Goal: Task Accomplishment & Management: Complete application form

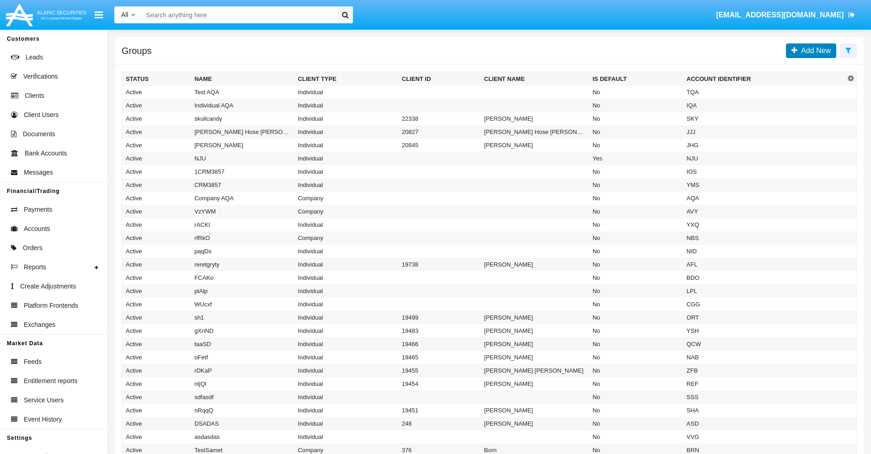
click at [814, 50] on span "Add New" at bounding box center [814, 51] width 33 height 8
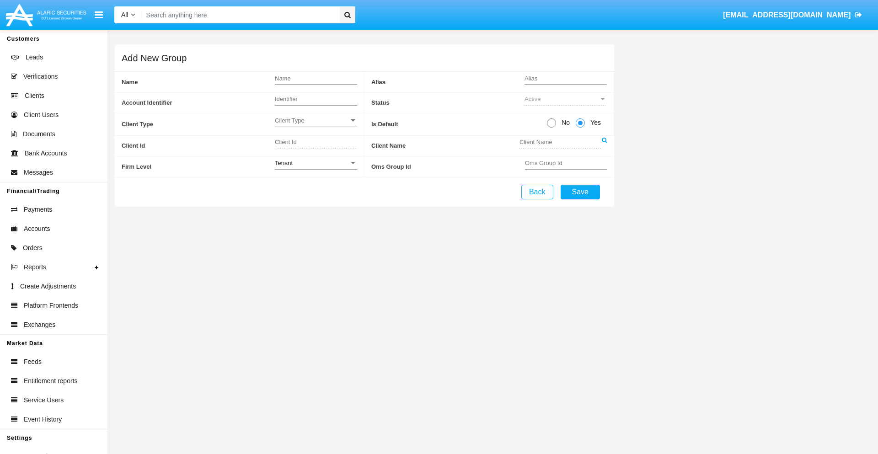
click at [564, 123] on span "No" at bounding box center [564, 123] width 16 height 10
click at [552, 128] on input "No" at bounding box center [551, 128] width 0 height 0
radio input "true"
type input "LhAGs"
type input "X"
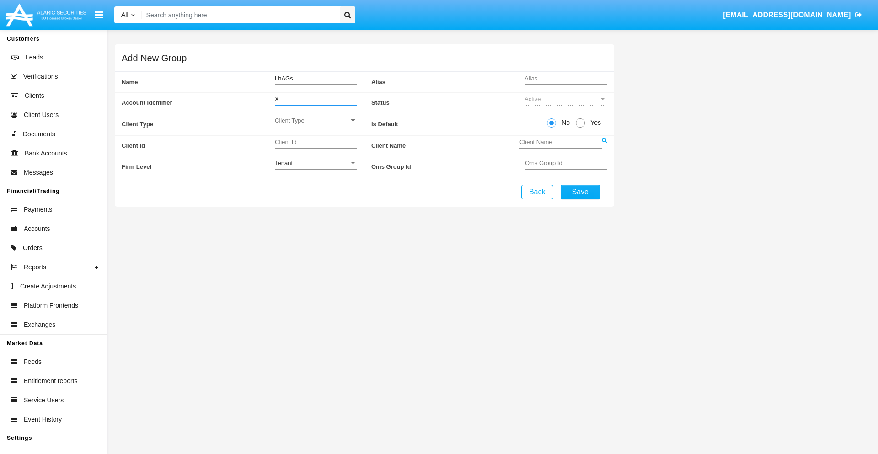
click at [316, 120] on span "Client Type" at bounding box center [312, 121] width 74 height 8
click at [316, 125] on span "Individual" at bounding box center [316, 126] width 82 height 18
click at [316, 163] on div "Tenant" at bounding box center [312, 163] width 74 height 8
click at [316, 168] on span "Tenant" at bounding box center [316, 168] width 82 height 18
type input "mCxTI"
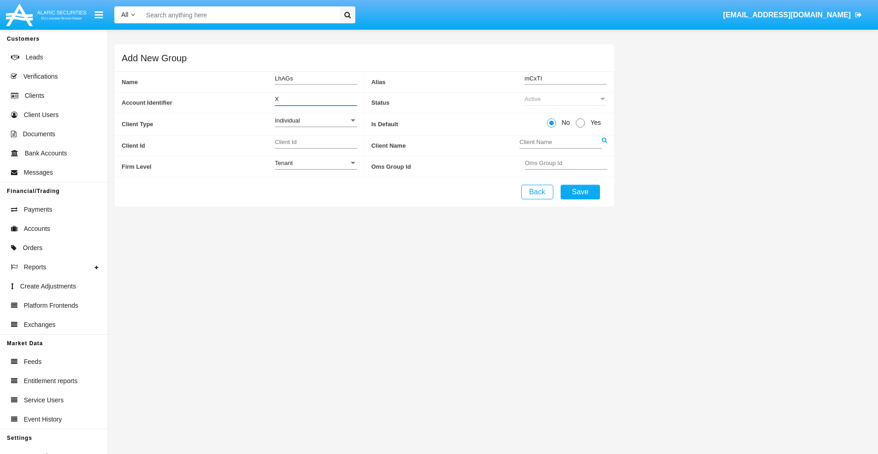
type input "X"
click at [580, 192] on button "Save" at bounding box center [580, 192] width 39 height 15
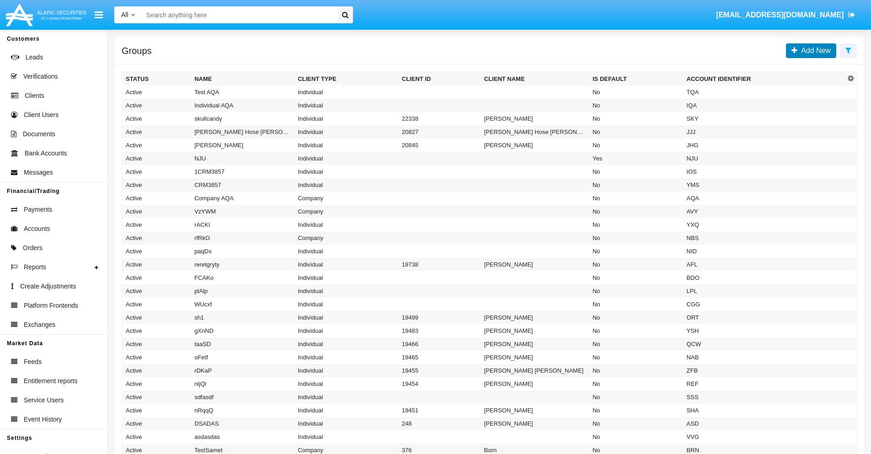
click at [814, 50] on span "Add New" at bounding box center [814, 51] width 33 height 8
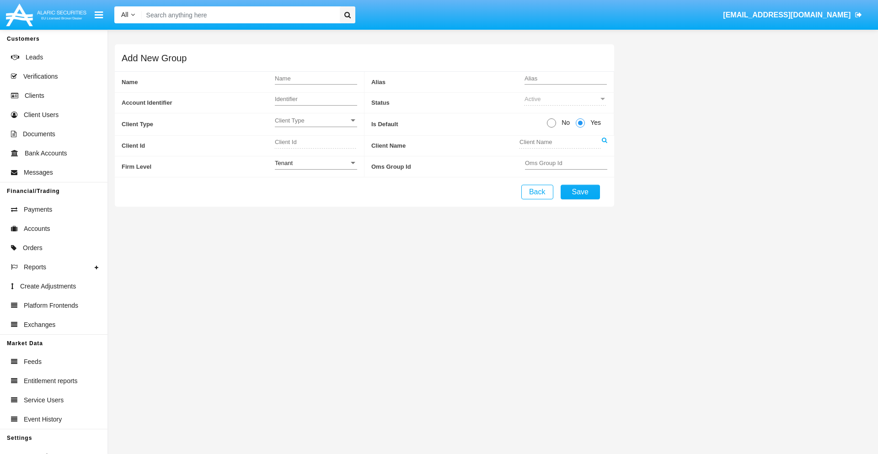
click at [564, 123] on span "No" at bounding box center [564, 123] width 16 height 10
click at [552, 128] on input "No" at bounding box center [551, 128] width 0 height 0
radio input "true"
click at [316, 120] on span "Client Type" at bounding box center [312, 121] width 74 height 8
click at [316, 143] on span "Company" at bounding box center [316, 143] width 82 height 18
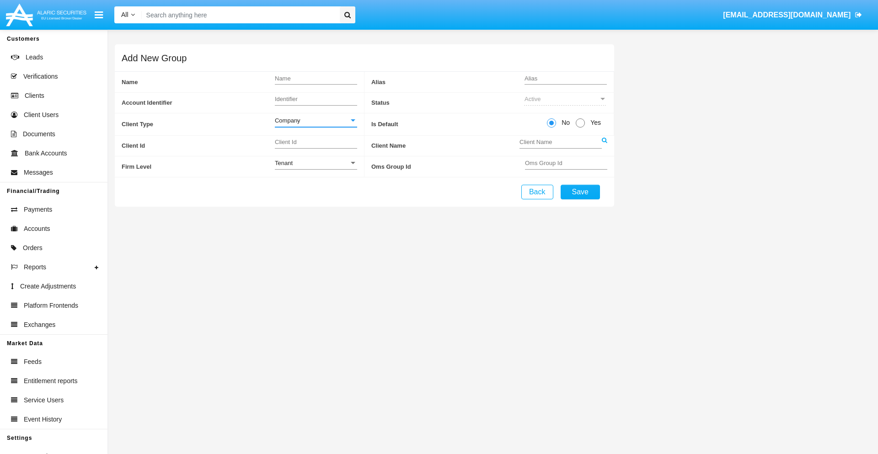
click at [604, 145] on link at bounding box center [604, 146] width 5 height 21
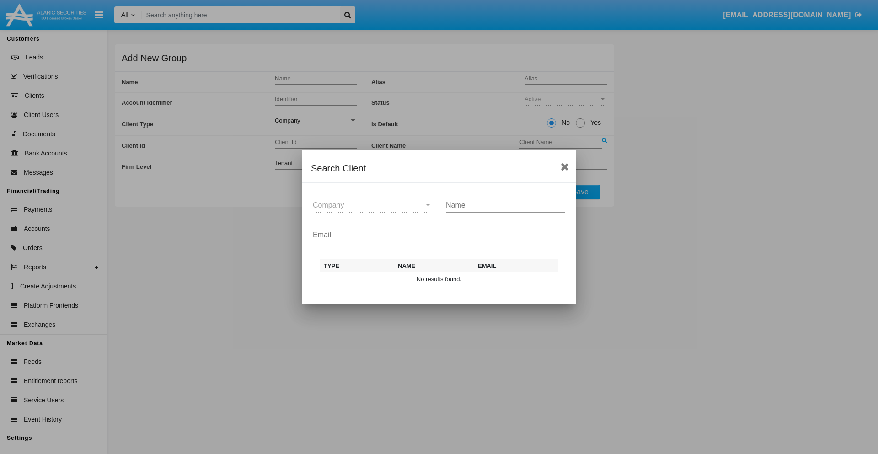
click at [505, 205] on input "Name" at bounding box center [505, 205] width 119 height 8
type input "FlashTurtles"
click at [447, 279] on td "FlashTurtles" at bounding box center [447, 280] width 96 height 14
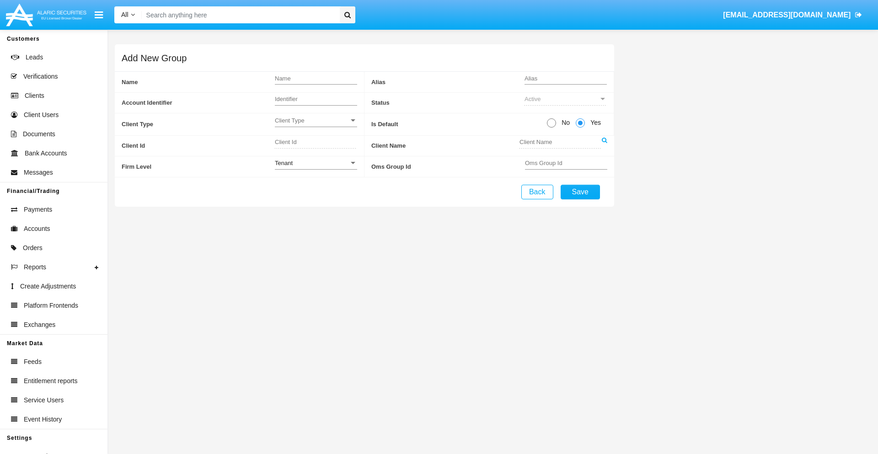
click at [564, 123] on span "No" at bounding box center [564, 123] width 16 height 10
click at [552, 128] on input "No" at bounding box center [551, 128] width 0 height 0
radio input "true"
click at [316, 120] on span "Client Type" at bounding box center [312, 121] width 74 height 8
click at [316, 125] on span "Individual" at bounding box center [316, 126] width 82 height 18
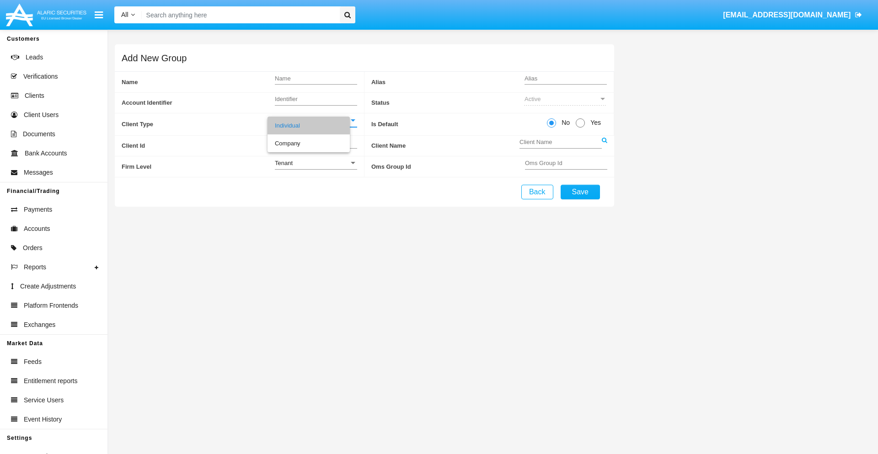
click at [604, 145] on link at bounding box center [604, 146] width 5 height 21
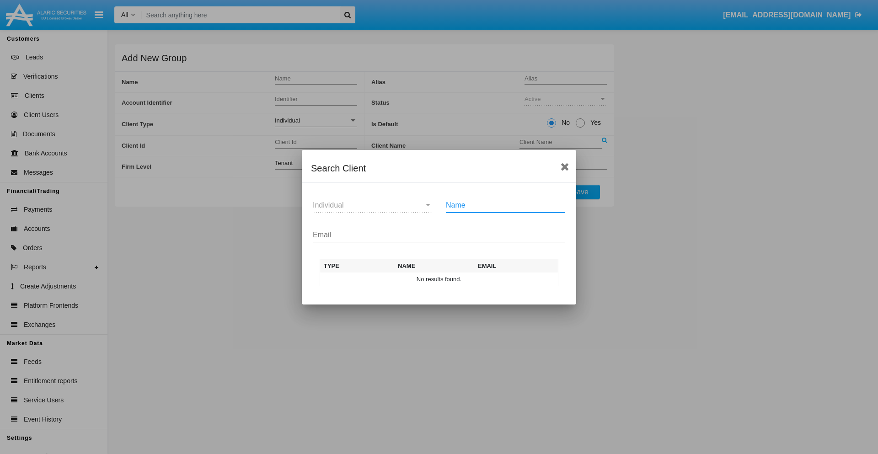
click at [439, 235] on input "Email" at bounding box center [439, 235] width 253 height 8
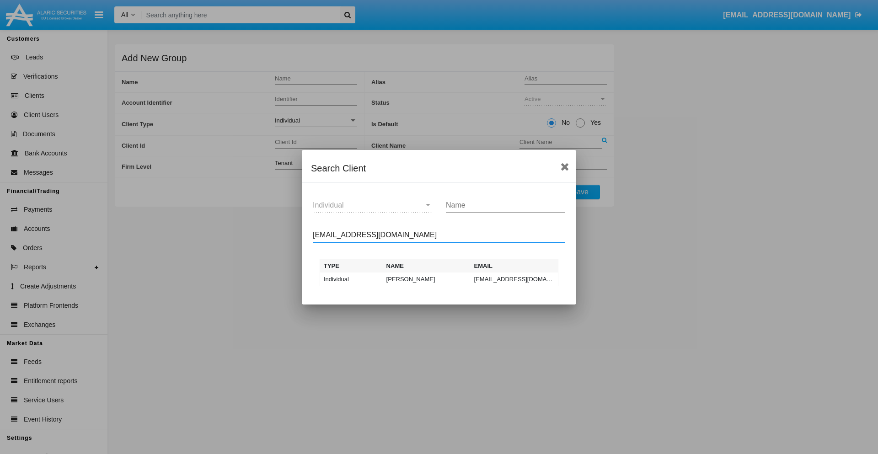
type input "test-user-snake@aqa.com"
click at [514, 279] on td "test-user-snake@aqa.com" at bounding box center [515, 280] width 88 height 14
